Goal: Use online tool/utility: Use online tool/utility

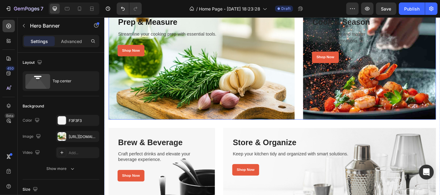
scroll to position [206, 0]
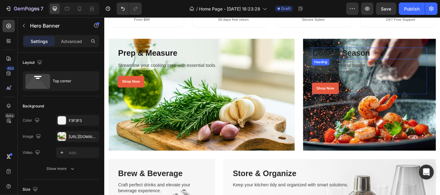
click at [351, 56] on h3 "Cook & Season" at bounding box center [397, 57] width 127 height 12
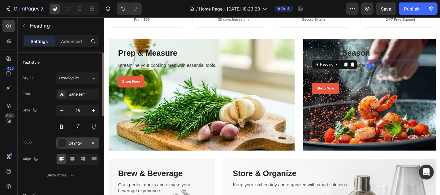
click at [60, 142] on div at bounding box center [62, 143] width 8 height 8
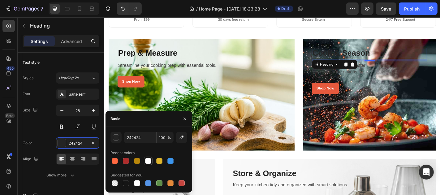
click at [147, 160] on div at bounding box center [148, 161] width 6 height 6
type input "FFFFFF"
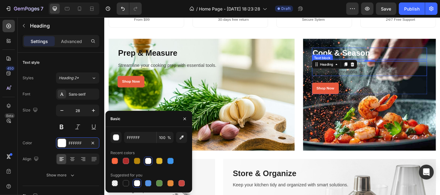
click at [398, 72] on p "Elevate flavors and master" at bounding box center [397, 70] width 126 height 7
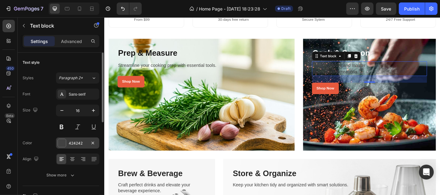
click at [60, 143] on div at bounding box center [62, 143] width 8 height 8
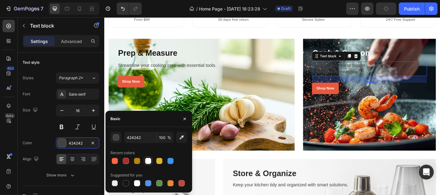
click at [148, 161] on div at bounding box center [148, 161] width 6 height 6
type input "FFFFFF"
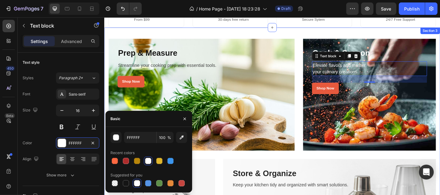
click at [314, 33] on div "Prep & Measure Heading Streamline your cooking prep with essential tools. Text …" at bounding box center [290, 169] width 372 height 282
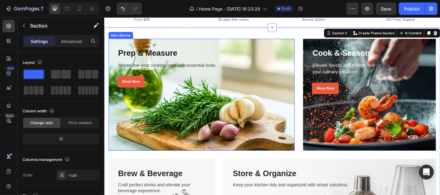
click at [170, 132] on div "Overlay" at bounding box center [212, 103] width 206 height 124
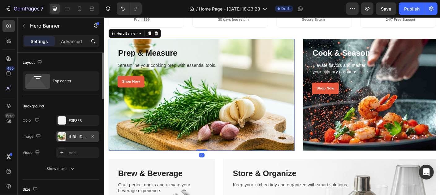
click at [67, 134] on div "[URL][DOMAIN_NAME]" at bounding box center [77, 136] width 43 height 11
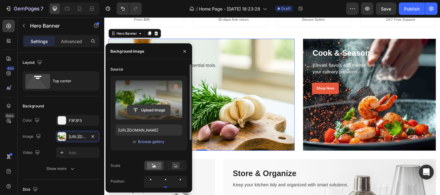
click at [153, 105] on input "file" at bounding box center [149, 110] width 43 height 11
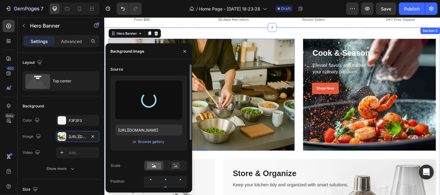
type input "[URL][DOMAIN_NAME]"
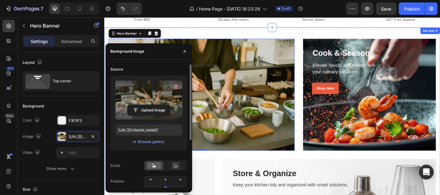
click at [317, 36] on div "Prep & Measure Heading Streamline your cooking prep with essential tools. Text …" at bounding box center [290, 169] width 372 height 282
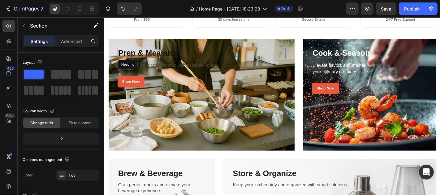
click at [158, 57] on h3 "Prep & Measure" at bounding box center [212, 57] width 186 height 12
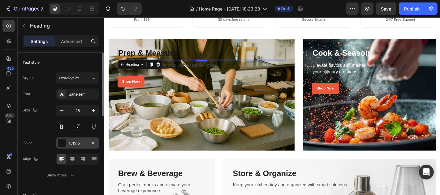
click at [73, 143] on div "151515" at bounding box center [78, 144] width 18 height 6
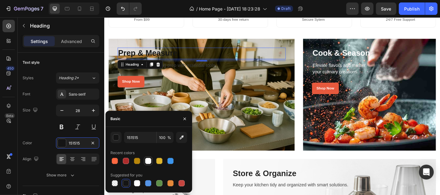
click at [151, 159] on div at bounding box center [148, 161] width 6 height 6
type input "FFFFFF"
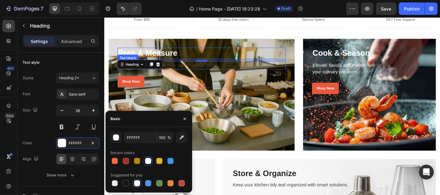
click at [198, 70] on p "Streamline your cooking prep with essential tools." at bounding box center [211, 70] width 185 height 7
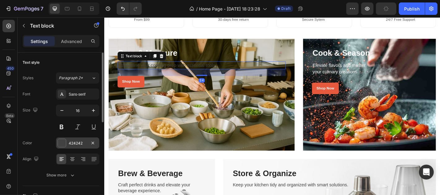
click at [63, 142] on div at bounding box center [62, 143] width 8 height 8
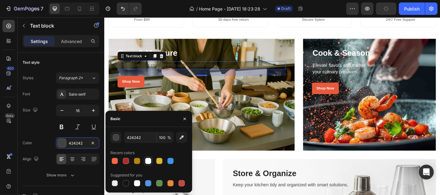
click at [150, 162] on div at bounding box center [148, 161] width 6 height 6
type input "FFFFFF"
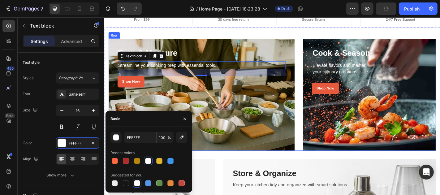
click at [315, 49] on div "Prep & Measure Heading Streamline your cooking prep with essential tools. Text …" at bounding box center [290, 103] width 362 height 124
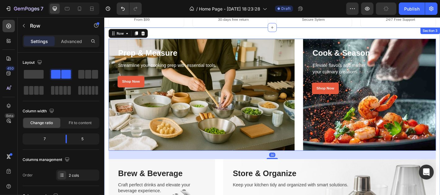
click at [313, 33] on div "Prep & Measure Heading Streamline your cooking prep with essential tools. Text …" at bounding box center [290, 169] width 372 height 282
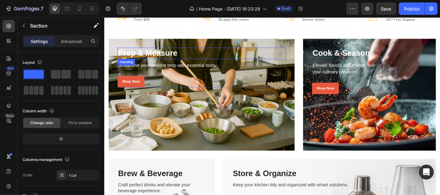
click at [164, 59] on h3 "Prep & Measure" at bounding box center [212, 57] width 186 height 12
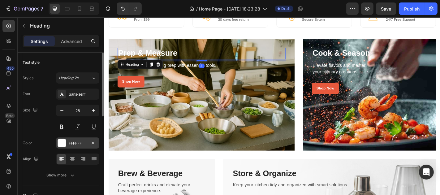
click at [63, 142] on div at bounding box center [62, 143] width 8 height 8
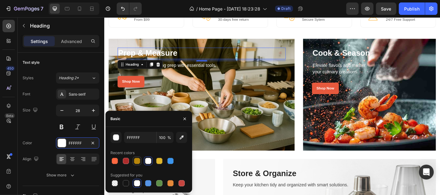
click at [135, 160] on div at bounding box center [137, 161] width 6 height 6
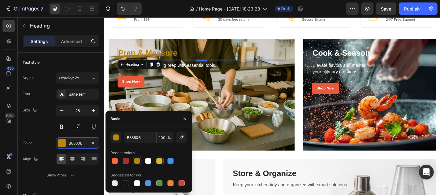
click at [160, 160] on div at bounding box center [159, 161] width 6 height 6
click at [128, 161] on div at bounding box center [126, 161] width 6 height 6
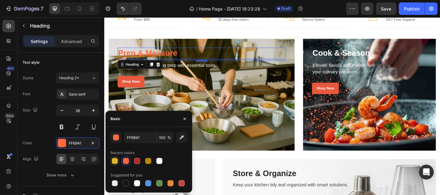
click at [115, 161] on div at bounding box center [115, 161] width 6 height 6
click at [159, 162] on div at bounding box center [159, 161] width 6 height 6
type input "FFFFFF"
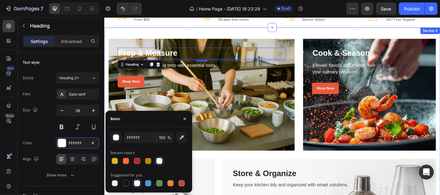
click at [316, 36] on div "Prep & Measure Heading 8 Streamline your cooking prep with essential tools. Tex…" at bounding box center [290, 169] width 372 height 282
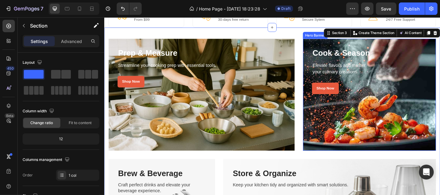
click at [348, 133] on div "Overlay" at bounding box center [397, 103] width 147 height 124
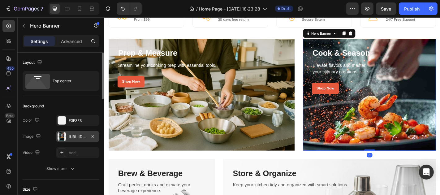
click at [73, 136] on div "[URL][DOMAIN_NAME]" at bounding box center [78, 137] width 18 height 6
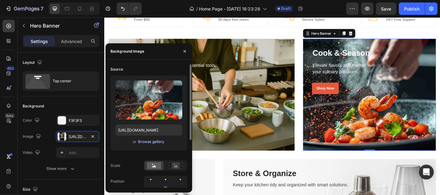
click at [151, 141] on div "Browse gallery" at bounding box center [151, 142] width 26 height 6
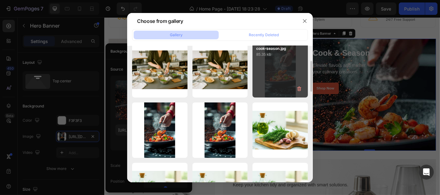
scroll to position [34, 0]
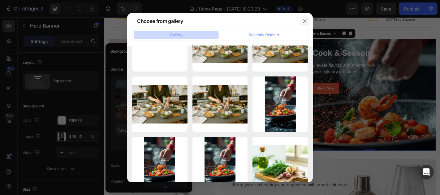
click at [304, 20] on icon "button" at bounding box center [305, 21] width 5 height 5
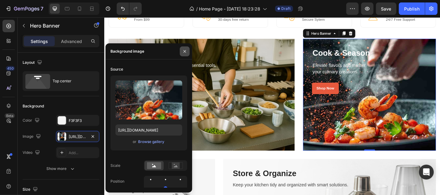
click at [187, 52] on icon "button" at bounding box center [184, 51] width 5 height 5
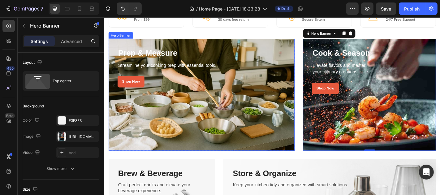
click at [216, 123] on div "Overlay" at bounding box center [212, 103] width 206 height 124
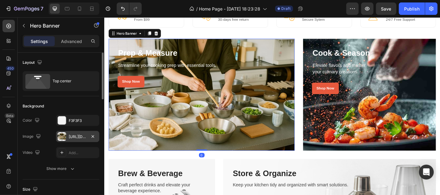
click at [69, 136] on div "[URL][DOMAIN_NAME]" at bounding box center [78, 137] width 18 height 6
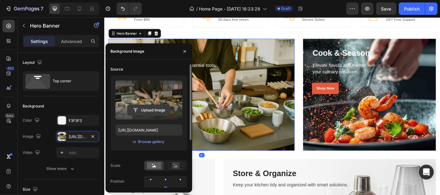
click at [163, 106] on input "file" at bounding box center [149, 110] width 43 height 11
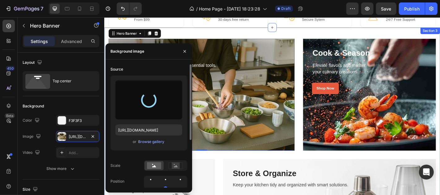
type input "[URL][DOMAIN_NAME]"
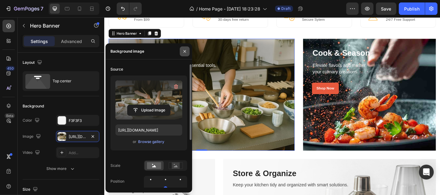
drag, startPoint x: 185, startPoint y: 51, endPoint x: 181, endPoint y: 17, distance: 34.3
click at [185, 51] on icon "button" at bounding box center [185, 51] width 2 height 2
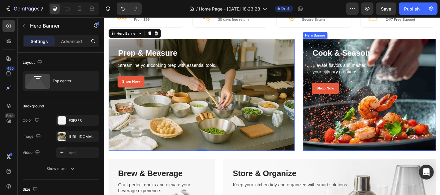
click at [359, 136] on div "Overlay" at bounding box center [397, 103] width 147 height 124
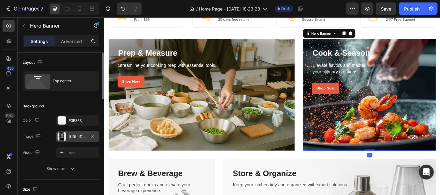
click at [74, 133] on div "[URL][DOMAIN_NAME]" at bounding box center [77, 136] width 43 height 11
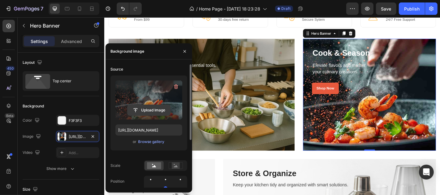
click at [151, 108] on input "file" at bounding box center [149, 110] width 43 height 11
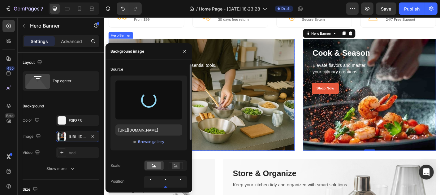
type input "[URL][DOMAIN_NAME]"
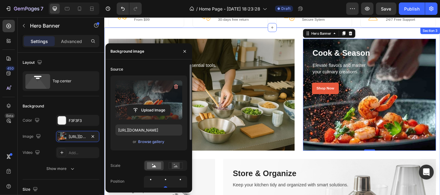
click at [312, 35] on div "Prep & Measure Heading Streamline your cooking prep with essential tools. Text …" at bounding box center [290, 169] width 372 height 282
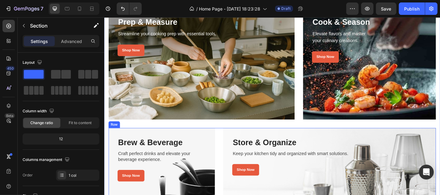
scroll to position [275, 0]
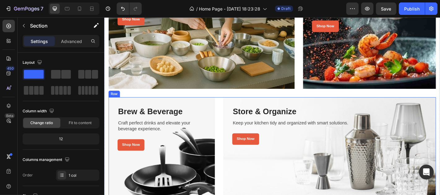
click at [227, 139] on div "Brew & Beverage Heading Craft perfect drinks and elevate your beverage experien…" at bounding box center [290, 168] width 362 height 124
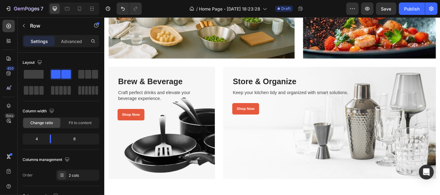
scroll to position [310, 0]
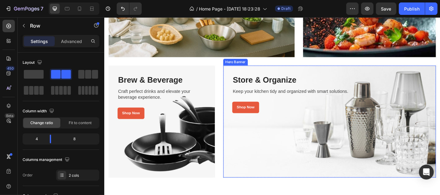
click at [280, 169] on div "Overlay" at bounding box center [353, 133] width 235 height 124
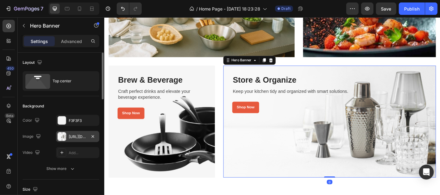
click at [74, 137] on div "[URL][DOMAIN_NAME]" at bounding box center [78, 137] width 18 height 6
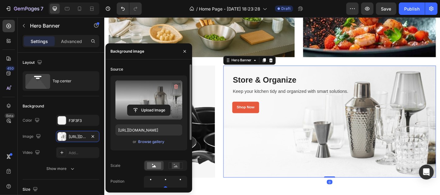
click at [138, 103] on label at bounding box center [148, 100] width 67 height 39
click at [138, 105] on input "file" at bounding box center [149, 110] width 43 height 11
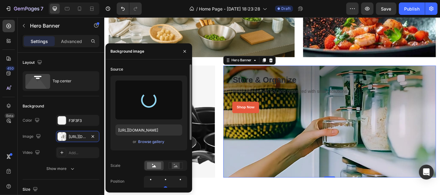
type input "[URL][DOMAIN_NAME]"
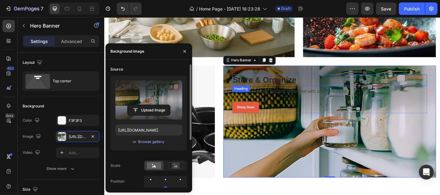
click at [282, 85] on h3 "Store & Organize" at bounding box center [354, 87] width 216 height 12
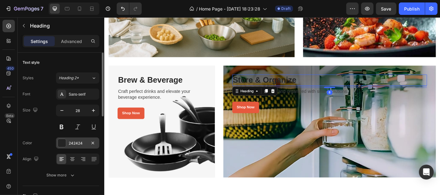
click at [62, 145] on div at bounding box center [62, 143] width 8 height 8
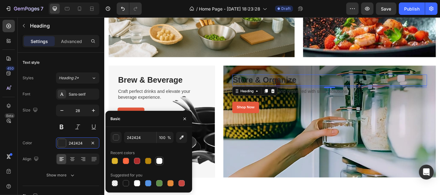
click at [160, 160] on div at bounding box center [159, 161] width 6 height 6
type input "FFFFFF"
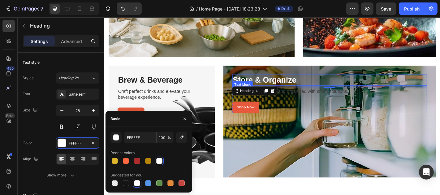
click at [321, 99] on p "Keep your kitchen tidy and organized with smart solutions." at bounding box center [353, 99] width 214 height 7
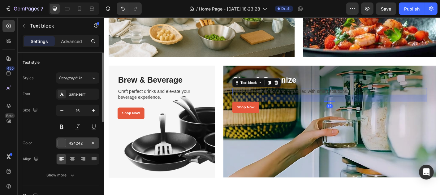
click at [62, 143] on div at bounding box center [62, 143] width 8 height 8
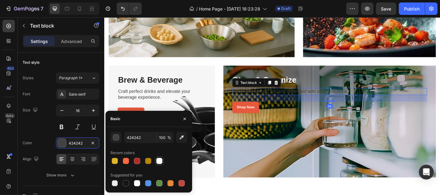
click at [160, 160] on div at bounding box center [159, 161] width 6 height 6
type input "FFFFFF"
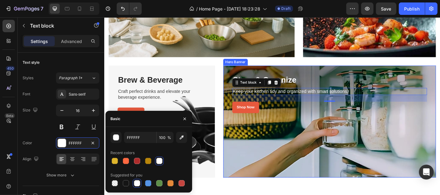
click at [300, 161] on div "Overlay" at bounding box center [353, 133] width 235 height 124
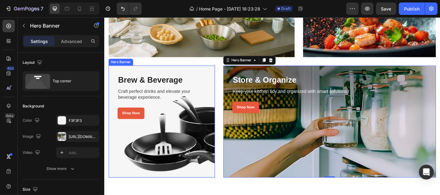
click at [127, 157] on div "Overlay" at bounding box center [168, 133] width 118 height 124
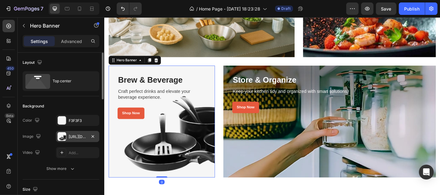
click at [72, 139] on div "[URL][DOMAIN_NAME]" at bounding box center [77, 136] width 43 height 11
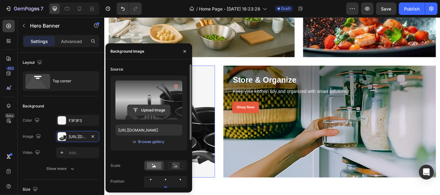
click at [151, 110] on input "file" at bounding box center [149, 110] width 43 height 11
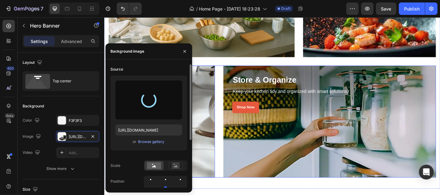
type input "[URL][DOMAIN_NAME]"
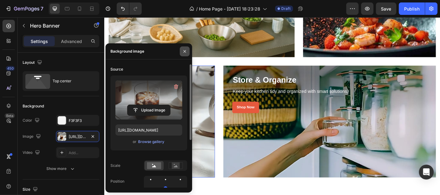
click at [184, 51] on icon "button" at bounding box center [184, 51] width 5 height 5
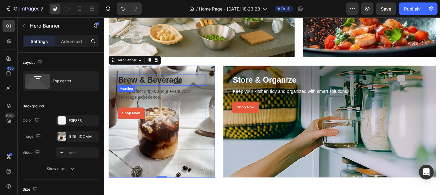
click at [147, 85] on h3 "Brew & Beverage" at bounding box center [168, 87] width 98 height 12
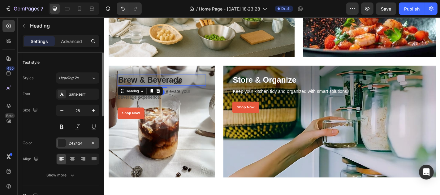
click at [64, 143] on div at bounding box center [62, 143] width 8 height 8
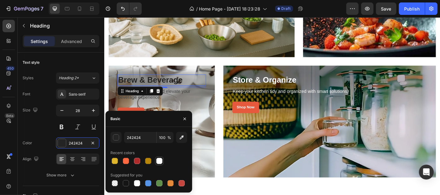
click at [159, 160] on div at bounding box center [159, 161] width 6 height 6
type input "FFFFFF"
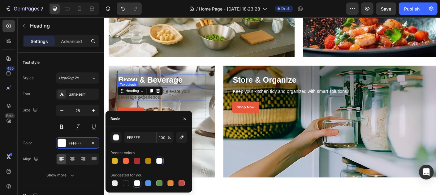
click at [179, 98] on p "Craft perfect drinks and elevate your beverage experience." at bounding box center [167, 102] width 97 height 13
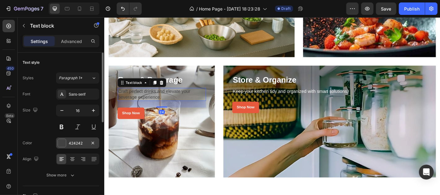
click at [74, 143] on div "424242" at bounding box center [78, 144] width 18 height 6
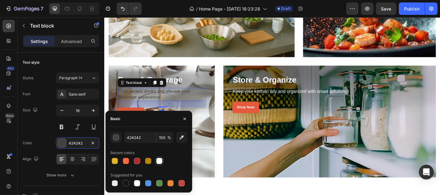
click at [158, 161] on div at bounding box center [159, 161] width 6 height 6
type input "FFFFFF"
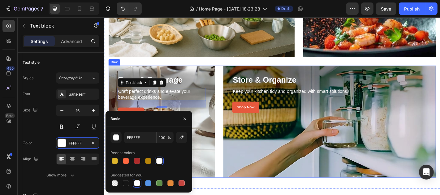
click at [229, 135] on div "Brew & Beverage Heading Craft perfect drinks and elevate your beverage experien…" at bounding box center [290, 133] width 362 height 124
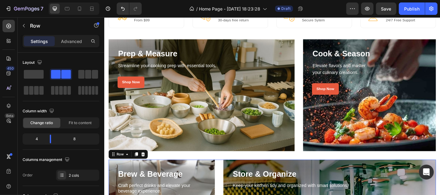
scroll to position [103, 0]
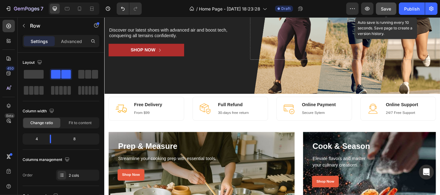
click at [385, 8] on span "Save" at bounding box center [386, 8] width 10 height 5
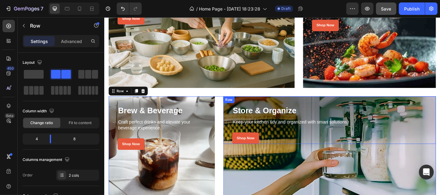
scroll to position [344, 0]
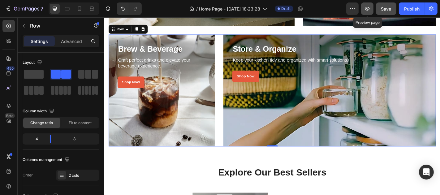
click at [367, 10] on icon "button" at bounding box center [367, 9] width 5 height 4
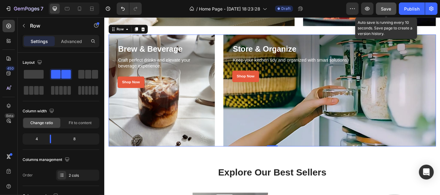
click at [385, 8] on span "Save" at bounding box center [386, 8] width 10 height 5
